Goal: Task Accomplishment & Management: Manage account settings

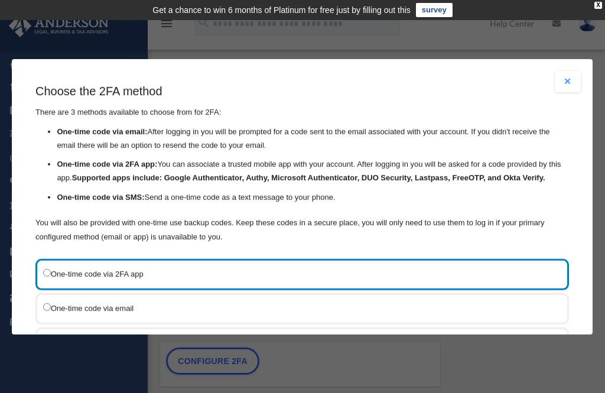
click at [44, 335] on label "One-time code via SMS" at bounding box center [296, 342] width 506 height 15
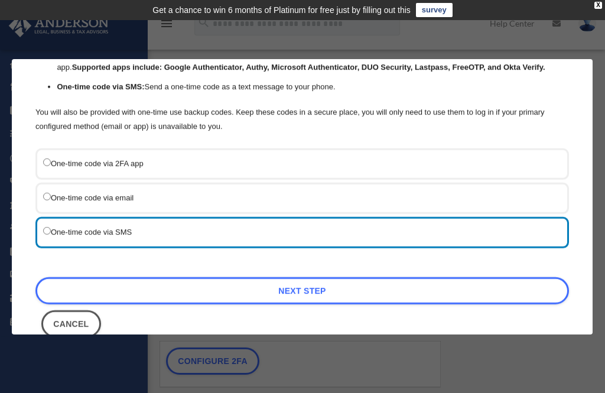
scroll to position [110, 0]
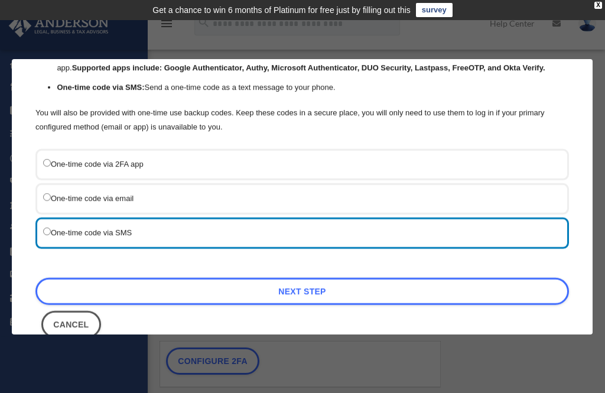
click at [314, 279] on link "Next Step" at bounding box center [301, 291] width 533 height 27
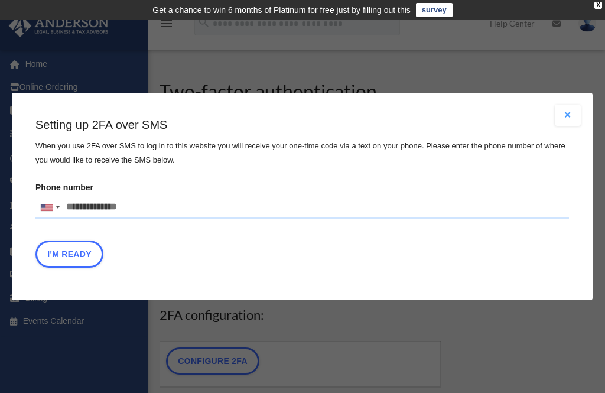
click at [155, 211] on input "Phone number United States +1 United Kingdom +44 Afghanistan (‫افغانستان‬‎) +93…" at bounding box center [301, 208] width 533 height 24
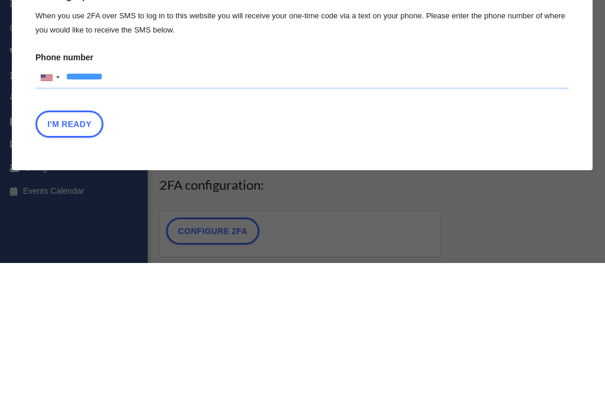
type input "**********"
click at [76, 240] on button "I'm Ready" at bounding box center [69, 253] width 68 height 27
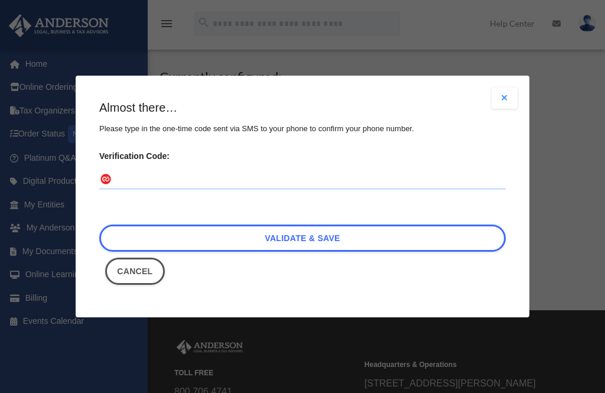
click at [203, 179] on input "Verification Code:" at bounding box center [302, 180] width 406 height 19
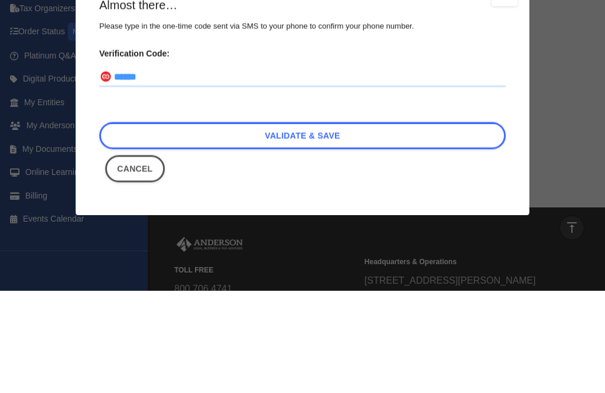
type input "******"
click at [307, 225] on link "Validate & Save" at bounding box center [302, 238] width 406 height 27
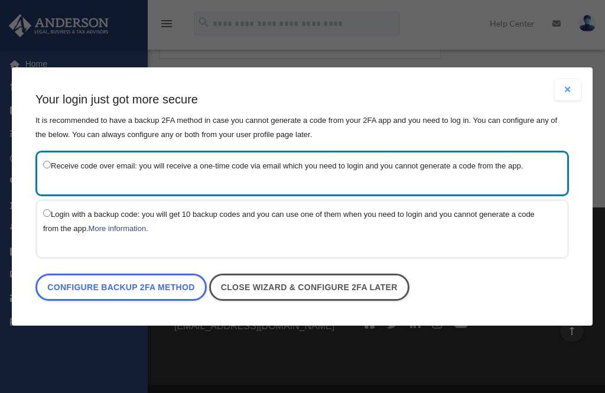
click at [160, 289] on link "Configure backup 2FA method" at bounding box center [120, 287] width 171 height 27
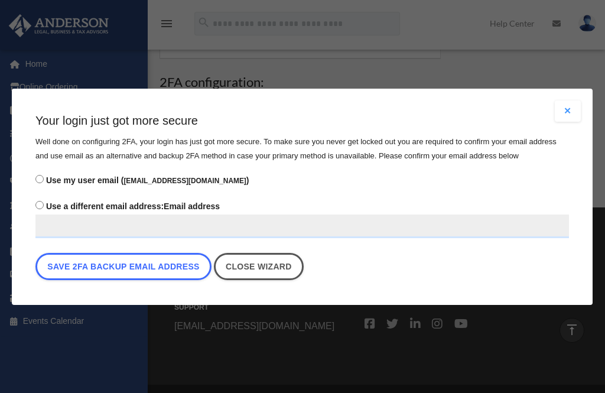
click at [167, 275] on button "Save 2FA backup email address" at bounding box center [123, 266] width 176 height 27
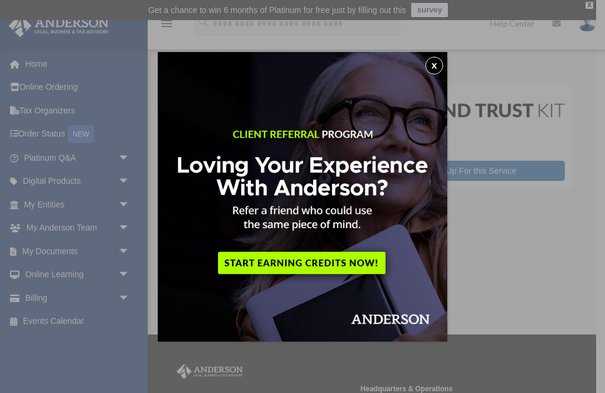
click at [436, 68] on button "x" at bounding box center [434, 66] width 18 height 18
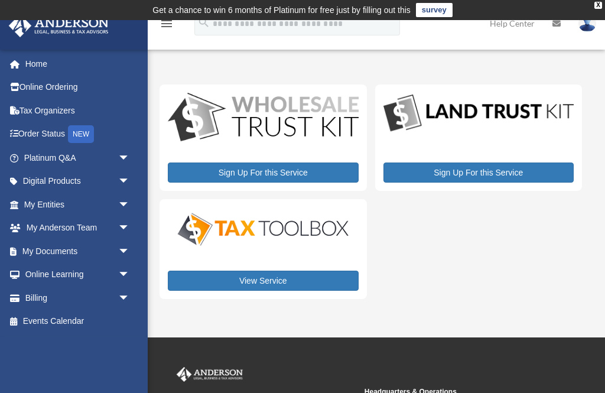
click at [92, 135] on div "NEW" at bounding box center [81, 134] width 26 height 18
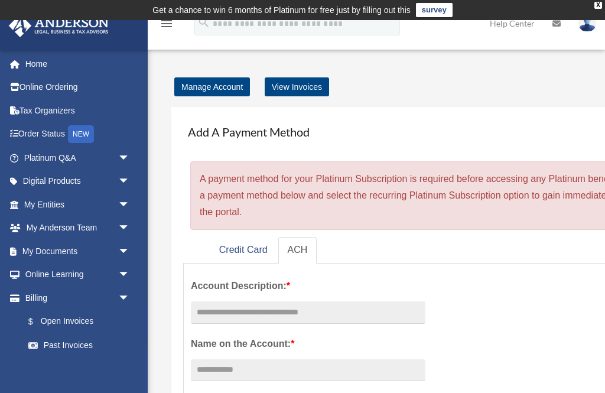
click at [125, 226] on span "arrow_drop_down" at bounding box center [130, 228] width 24 height 24
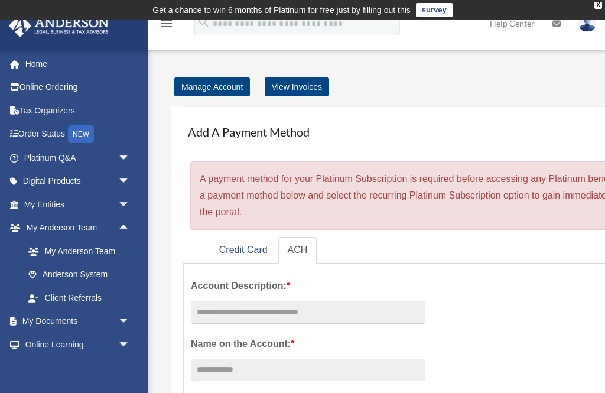
click at [107, 248] on link "My Anderson Team" at bounding box center [82, 251] width 131 height 24
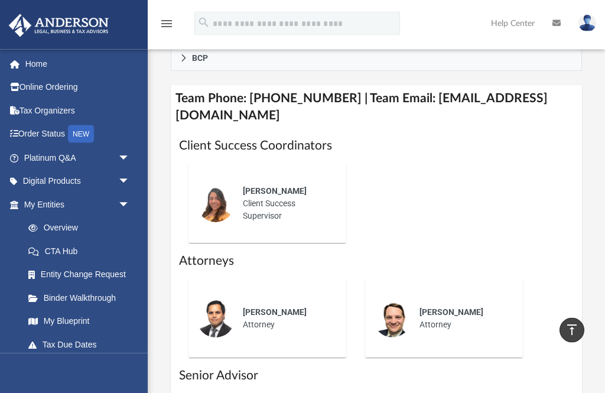
scroll to position [586, 0]
click at [83, 318] on link "My Blueprint" at bounding box center [79, 322] width 125 height 24
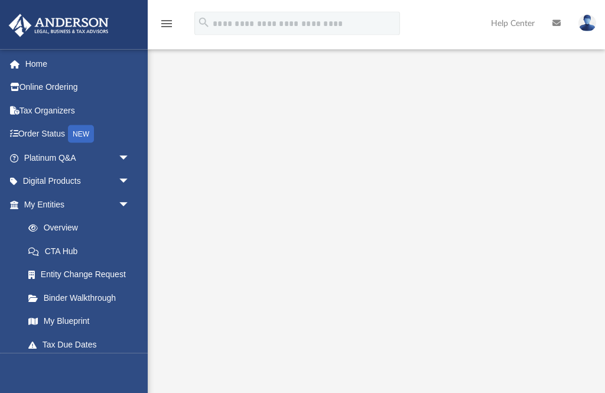
scroll to position [27, 0]
click at [110, 298] on link "Binder Walkthrough" at bounding box center [82, 298] width 131 height 24
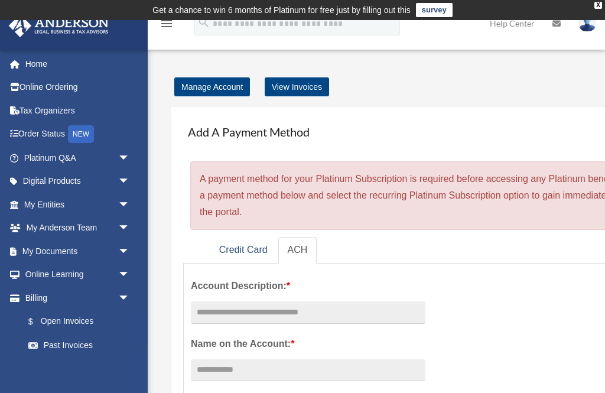
click at [122, 255] on span "arrow_drop_down" at bounding box center [130, 251] width 24 height 24
click at [129, 203] on span "arrow_drop_down" at bounding box center [130, 205] width 24 height 24
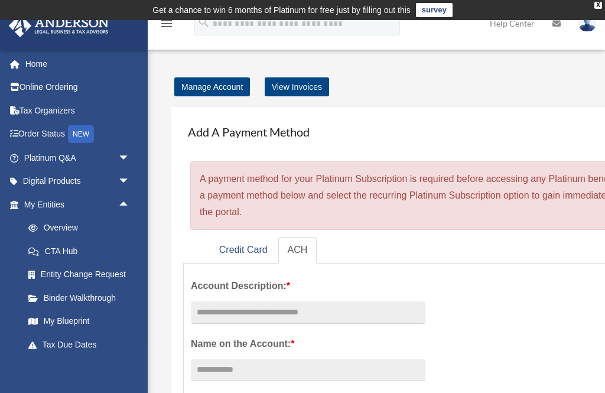
click at [76, 230] on link "Overview" at bounding box center [82, 228] width 131 height 24
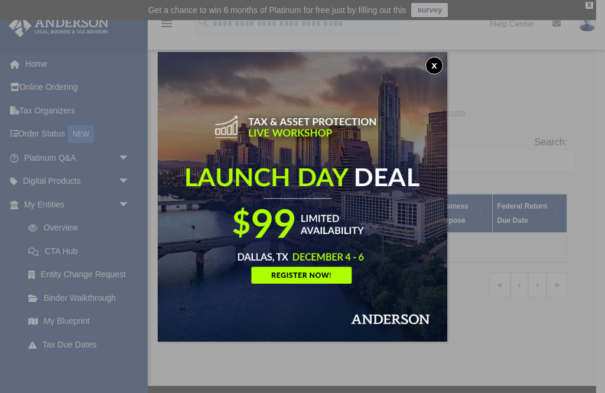
click at [435, 73] on button "x" at bounding box center [434, 66] width 18 height 18
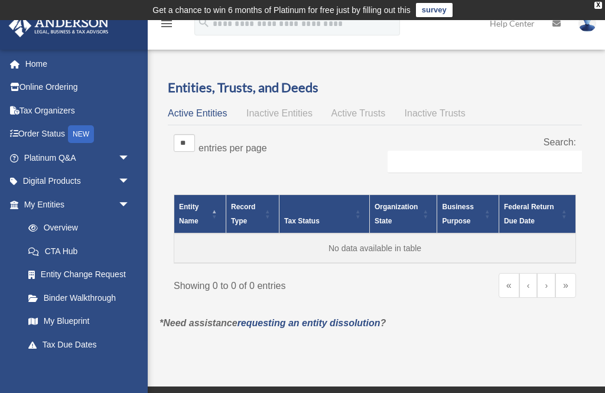
click at [128, 186] on span "arrow_drop_down" at bounding box center [130, 182] width 24 height 24
